Goal: Task Accomplishment & Management: Complete application form

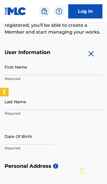
scroll to position [113, 0]
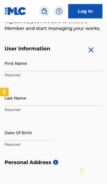
click at [17, 65] on input "First Name" at bounding box center [54, 63] width 98 height 16
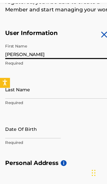
type input "[PERSON_NAME]"
click at [21, 90] on input "Last Name" at bounding box center [54, 98] width 98 height 16
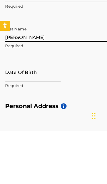
type input "[PERSON_NAME]"
click at [12, 125] on input "text" at bounding box center [29, 133] width 48 height 16
select select "7"
select select "2025"
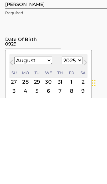
type input "0929"
click at [22, 148] on select "January February March April May June July August September October November De…" at bounding box center [29, 151] width 33 height 7
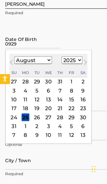
click at [27, 73] on select "January February March April May June July August September October November De…" at bounding box center [29, 76] width 33 height 7
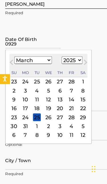
click at [32, 73] on select "January February March April May June July August September October November De…" at bounding box center [29, 76] width 33 height 7
select select "8"
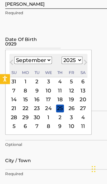
click at [24, 122] on div "29" at bounding box center [22, 125] width 7 height 7
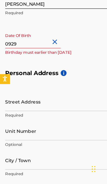
click at [38, 49] on input "0929" at bounding box center [29, 57] width 48 height 16
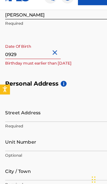
select select "8"
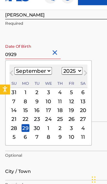
click at [69, 73] on select "1899 1900 1901 1902 1903 1904 1905 1906 1907 1908 1909 1910 1911 1912 1913 1914…" at bounding box center [63, 76] width 18 height 7
click at [65, 73] on select "1899 1900 1901 1902 1903 1904 1905 1906 1907 1908 1909 1910 1911 1912 1913 1914…" at bounding box center [63, 76] width 18 height 7
select select "1993"
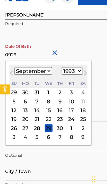
click at [68, 73] on select "1899 1900 1901 1902 1903 1904 1905 1906 1907 1908 1909 1910 1911 1912 1913 1914…" at bounding box center [63, 76] width 18 height 7
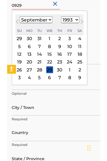
scroll to position [223, 0]
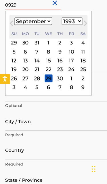
click at [13, 121] on input "City / Town" at bounding box center [54, 129] width 98 height 16
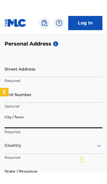
scroll to position [231, 0]
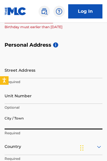
click at [68, 67] on input "Street Address" at bounding box center [54, 70] width 98 height 16
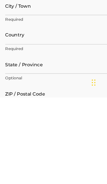
scroll to position [255, 0]
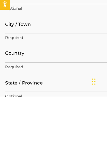
type input "[STREET_ADDRESS][PERSON_NAME]"
click at [56, 90] on input "City / Town" at bounding box center [54, 98] width 98 height 16
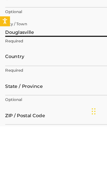
type input "Douglasville"
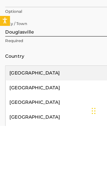
click at [51, 132] on div "[GEOGRAPHIC_DATA]" at bounding box center [53, 138] width 97 height 13
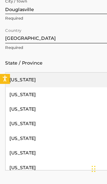
scroll to position [325, 0]
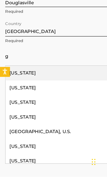
type input "ge"
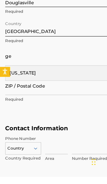
click at [61, 87] on div "[US_STATE]" at bounding box center [53, 93] width 97 height 13
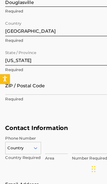
click at [48, 90] on input "ZIP / Postal Code" at bounding box center [54, 98] width 98 height 16
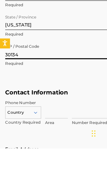
type input "30134"
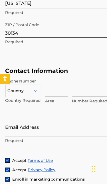
scroll to position [383, 0]
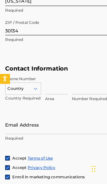
click at [45, 90] on input at bounding box center [49, 98] width 20 height 16
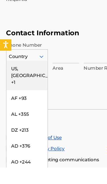
click at [15, 104] on div "US, [GEOGRAPHIC_DATA] +1" at bounding box center [20, 115] width 31 height 22
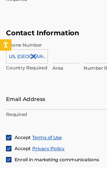
scroll to position [396, 0]
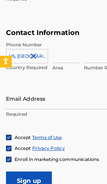
click at [50, 77] on input at bounding box center [49, 85] width 20 height 16
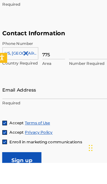
type input "775"
click at [77, 77] on input at bounding box center [81, 85] width 37 height 16
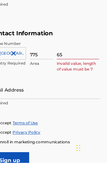
type input "6"
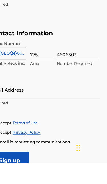
type input "4606503"
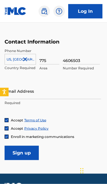
scroll to position [425, 0]
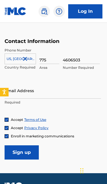
click at [19, 154] on input "Sign up" at bounding box center [22, 153] width 34 height 14
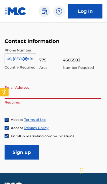
click at [16, 91] on input "Email Address" at bounding box center [53, 91] width 96 height 16
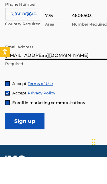
type input "[EMAIL_ADDRESS][DOMAIN_NAME]"
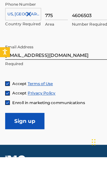
scroll to position [449, 0]
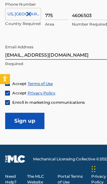
click at [19, 122] on input "Sign up" at bounding box center [22, 129] width 34 height 14
click at [18, 122] on input "Sign up" at bounding box center [22, 129] width 34 height 14
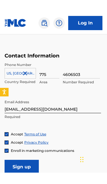
scroll to position [423, 0]
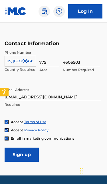
click at [6, 120] on img at bounding box center [6, 121] width 3 height 3
click at [7, 121] on div at bounding box center [7, 122] width 4 height 4
click at [24, 156] on input "Sign up" at bounding box center [22, 155] width 34 height 14
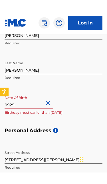
scroll to position [155, 0]
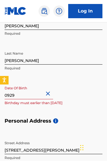
click at [36, 95] on input "0929" at bounding box center [29, 91] width 48 height 16
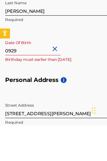
select select "8"
select select "2025"
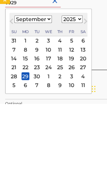
click at [22, 157] on div "29" at bounding box center [22, 160] width 7 height 7
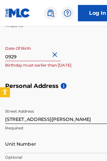
scroll to position [201, 0]
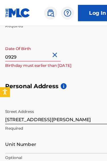
click at [43, 49] on input "0929" at bounding box center [29, 46] width 48 height 16
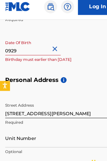
select select "8"
select select "2025"
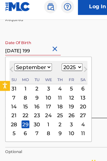
type input "[DATE]"
select select "1993"
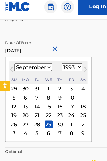
click at [32, 42] on input "[DATE]" at bounding box center [29, 46] width 48 height 16
type input "[DATE]"
click at [71, 38] on div "Date Of Birth [DEMOGRAPHIC_DATA] [DEMOGRAPHIC_DATA] Previous Month Next Month […" at bounding box center [54, 51] width 98 height 26
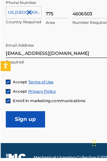
scroll to position [462, 0]
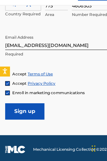
click at [24, 109] on input "Sign up" at bounding box center [22, 116] width 34 height 14
